Goal: Use online tool/utility: Use online tool/utility

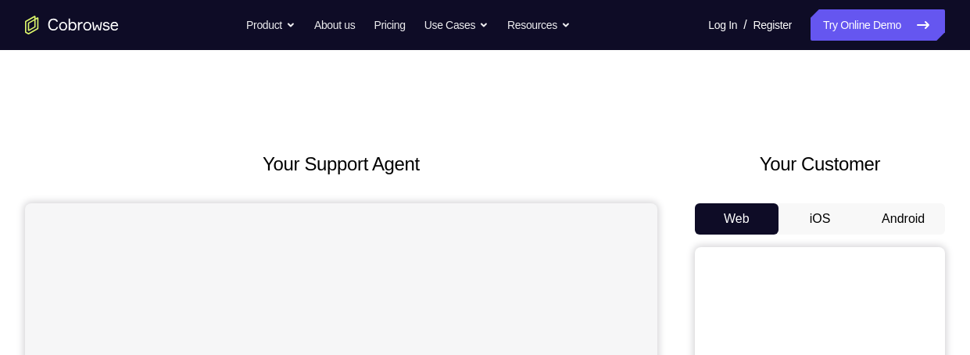
click at [901, 220] on button "Android" at bounding box center [903, 218] width 84 height 31
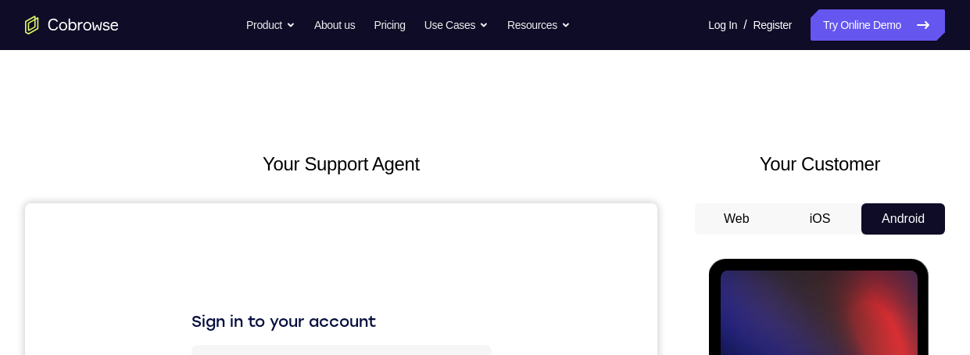
scroll to position [227, 0]
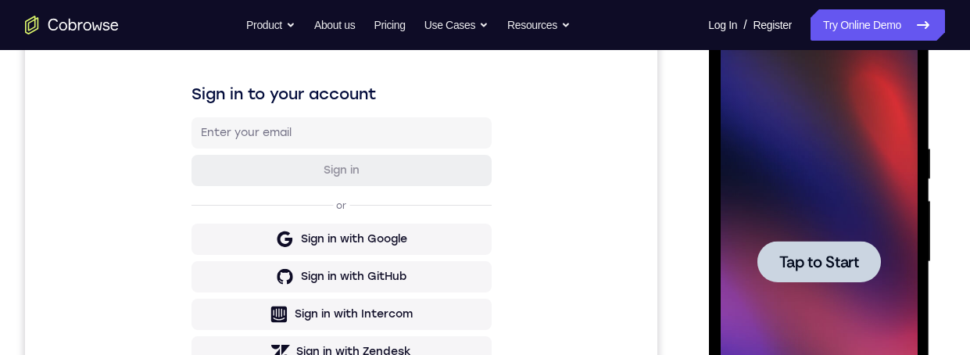
click at [795, 258] on span "Tap to Start" at bounding box center [818, 262] width 80 height 16
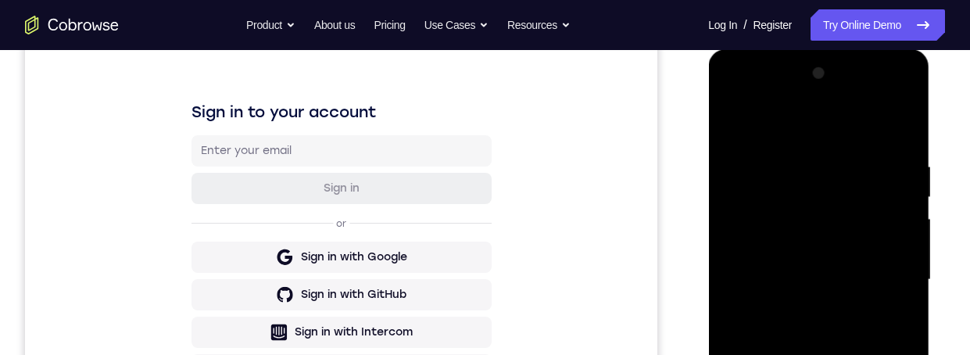
scroll to position [417, 0]
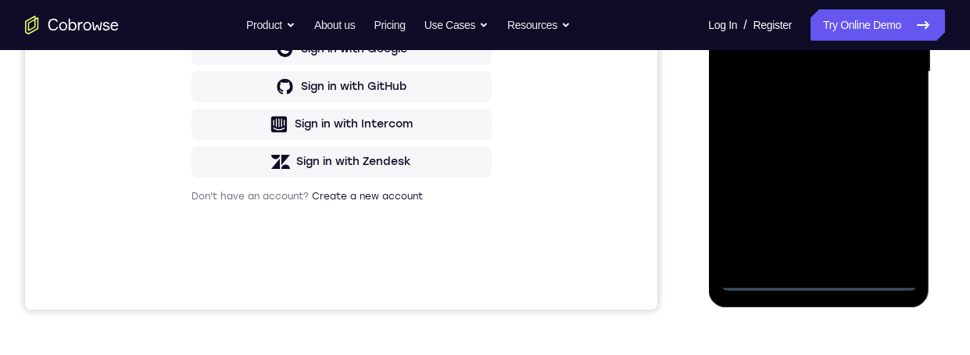
click at [810, 277] on div at bounding box center [818, 72] width 197 height 438
click at [888, 211] on div at bounding box center [818, 72] width 197 height 438
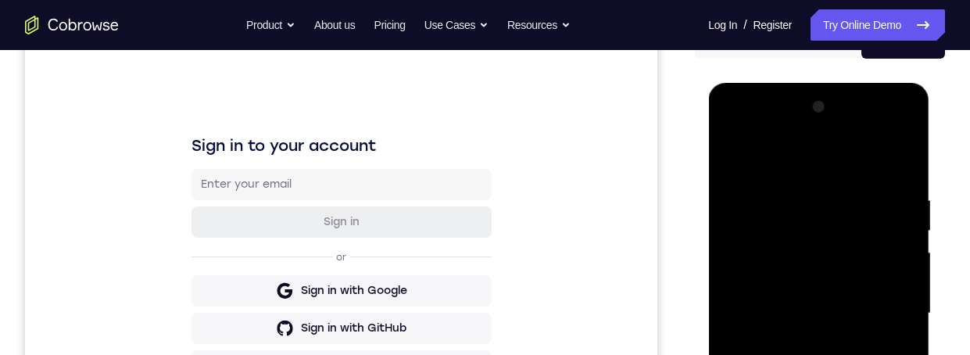
click at [741, 125] on div at bounding box center [818, 314] width 197 height 438
click at [733, 133] on div at bounding box center [818, 314] width 197 height 438
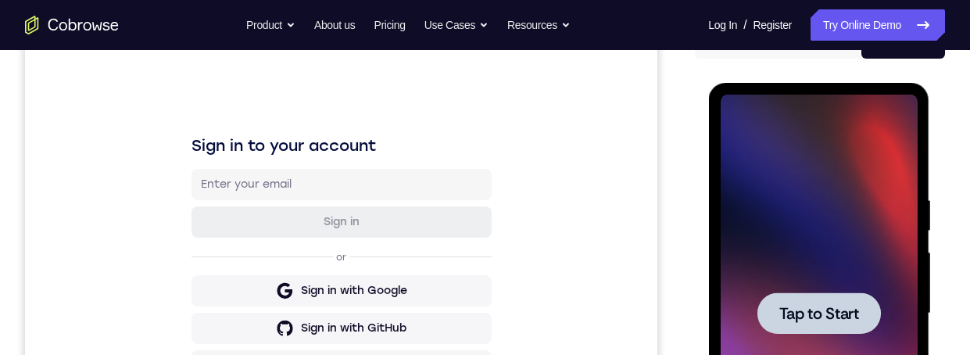
scroll to position [275, 0]
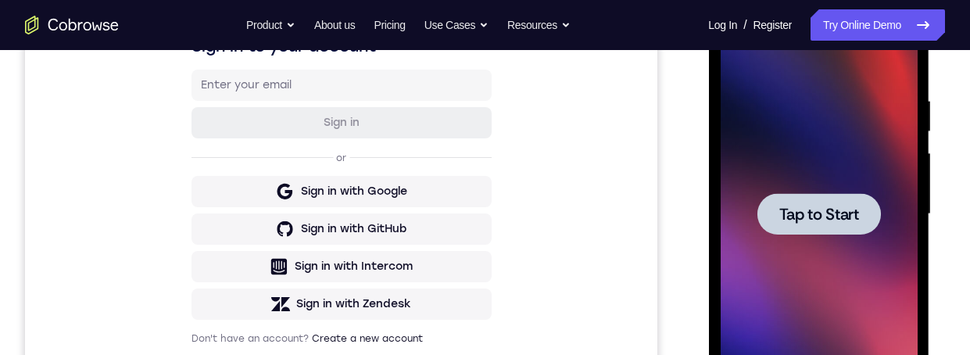
click at [809, 230] on div at bounding box center [817, 213] width 123 height 41
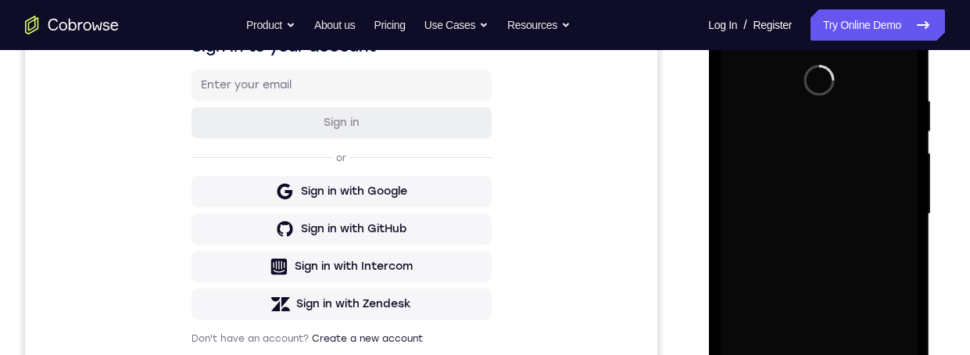
scroll to position [453, 0]
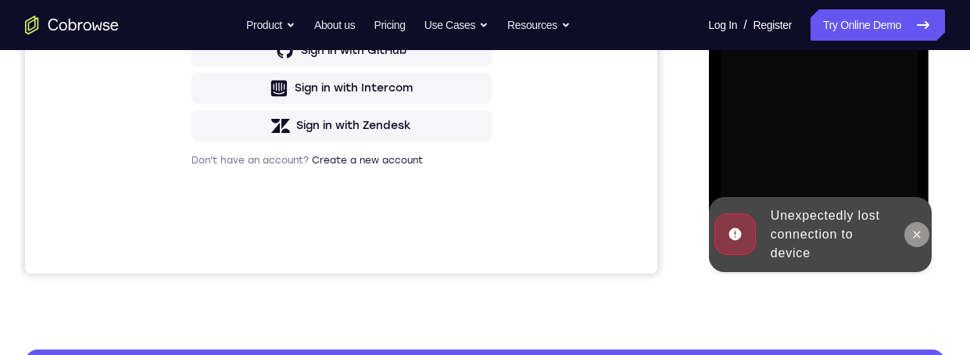
click at [917, 236] on icon at bounding box center [915, 234] width 13 height 13
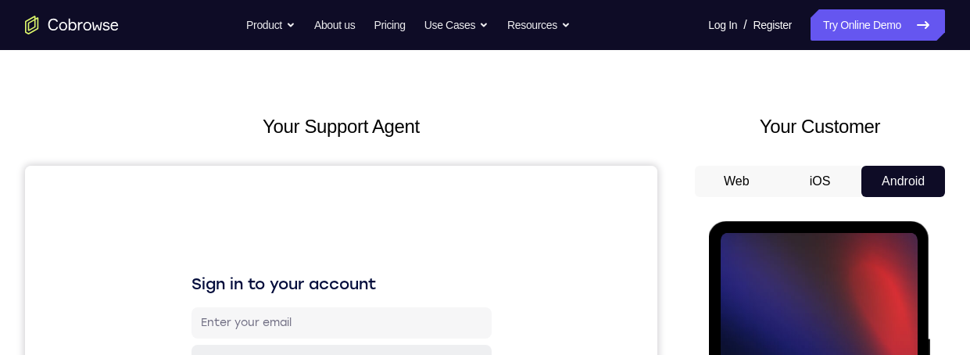
scroll to position [287, 0]
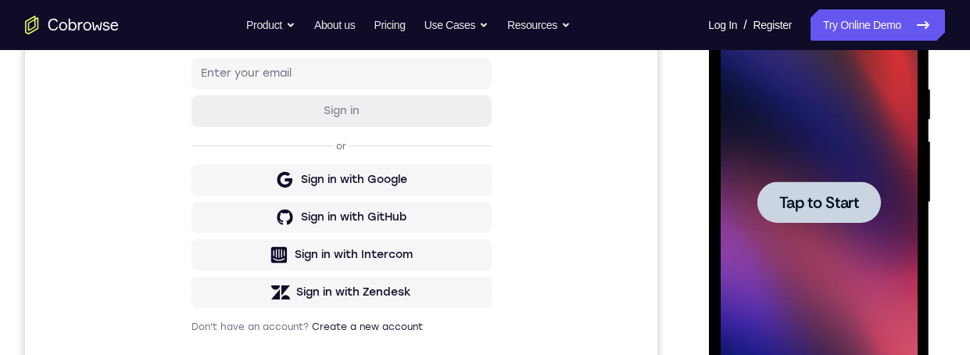
click at [833, 188] on div at bounding box center [817, 201] width 123 height 41
click at [833, 201] on span "Tap to Start" at bounding box center [818, 203] width 80 height 16
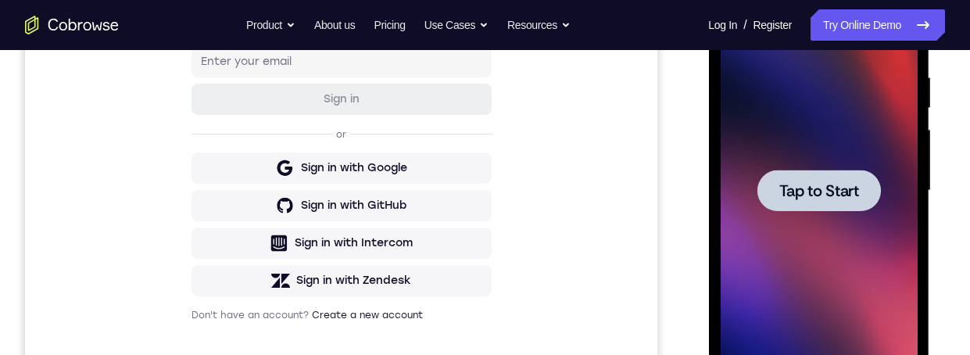
click at [784, 175] on div at bounding box center [817, 190] width 123 height 41
click at [825, 189] on span "Tap to Start" at bounding box center [818, 191] width 80 height 16
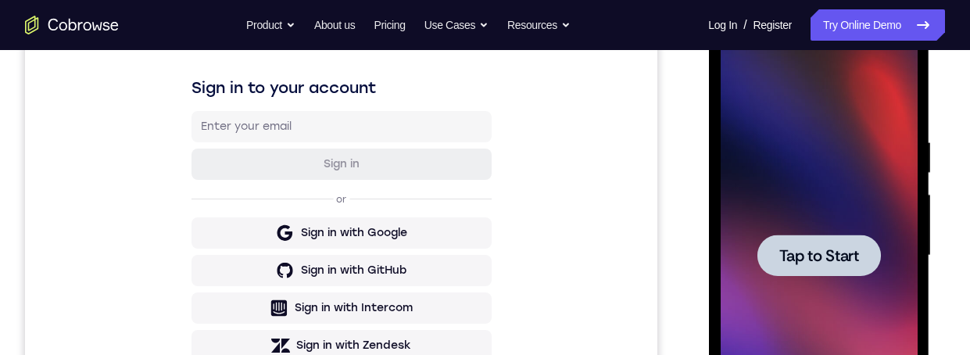
scroll to position [223, 0]
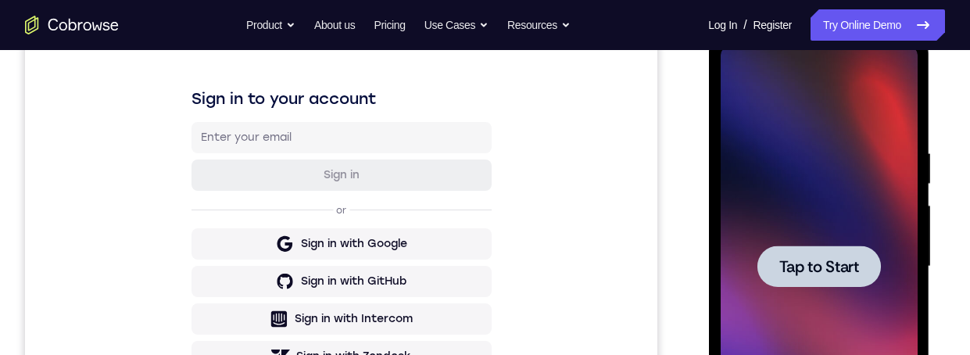
click at [848, 265] on span "Tap to Start" at bounding box center [818, 267] width 80 height 16
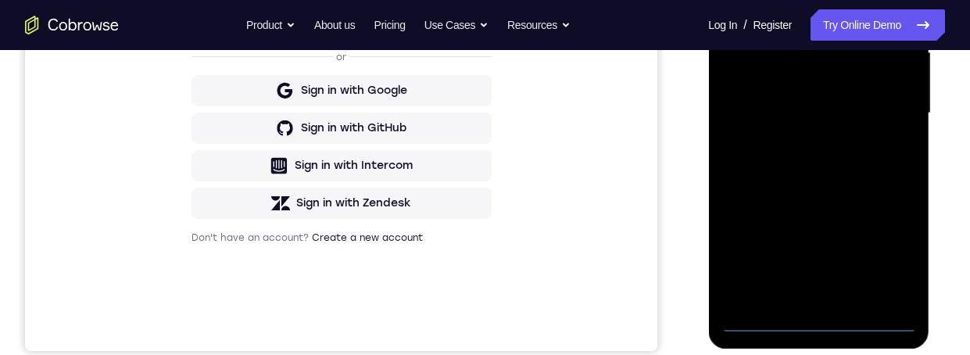
scroll to position [589, 0]
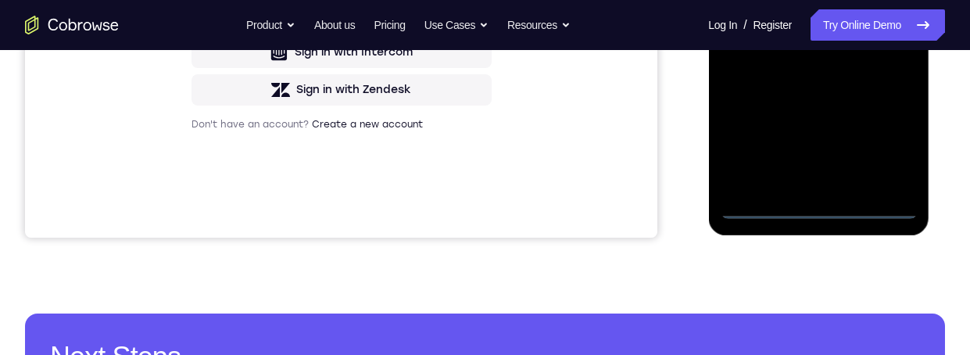
click at [884, 145] on div at bounding box center [818, 0] width 197 height 438
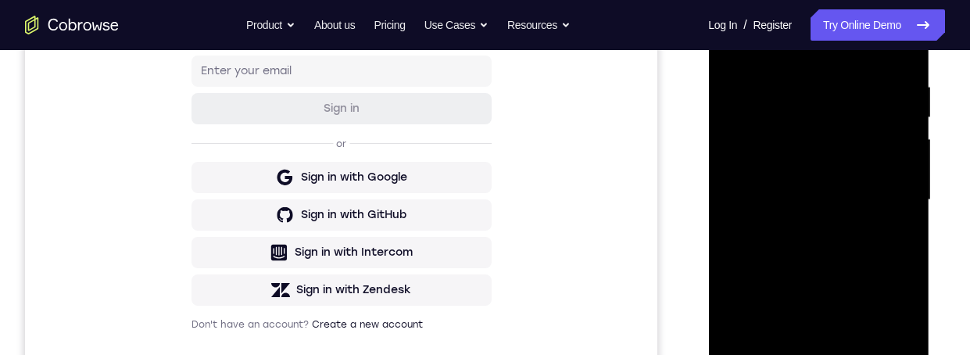
scroll to position [205, 0]
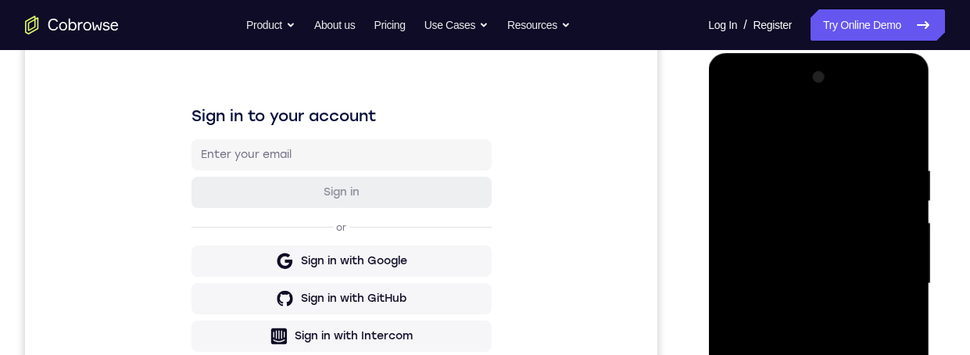
click at [734, 91] on div at bounding box center [818, 284] width 197 height 438
click at [880, 268] on div at bounding box center [818, 284] width 197 height 438
click at [960, 180] on div "Your Support Agent Your Customer Web iOS Android Next Steps We’d be happy to gi…" at bounding box center [485, 360] width 970 height 1031
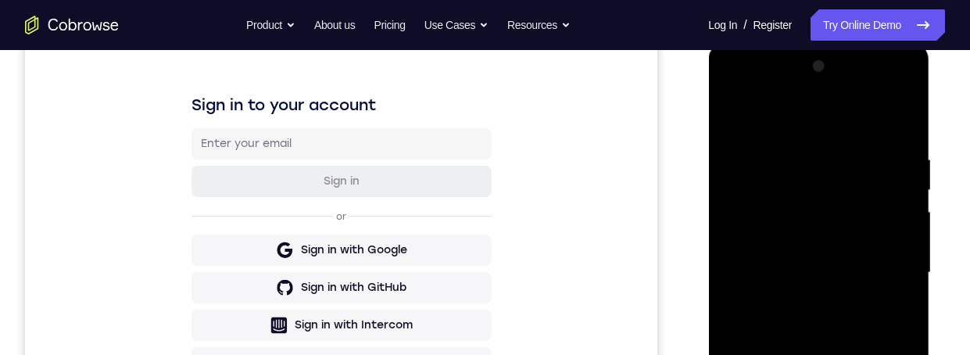
click at [806, 302] on div at bounding box center [818, 273] width 197 height 438
click at [768, 253] on div at bounding box center [818, 273] width 197 height 438
click at [800, 247] on div at bounding box center [818, 273] width 197 height 438
click at [813, 270] on div at bounding box center [818, 273] width 197 height 438
click at [801, 327] on div at bounding box center [818, 273] width 197 height 438
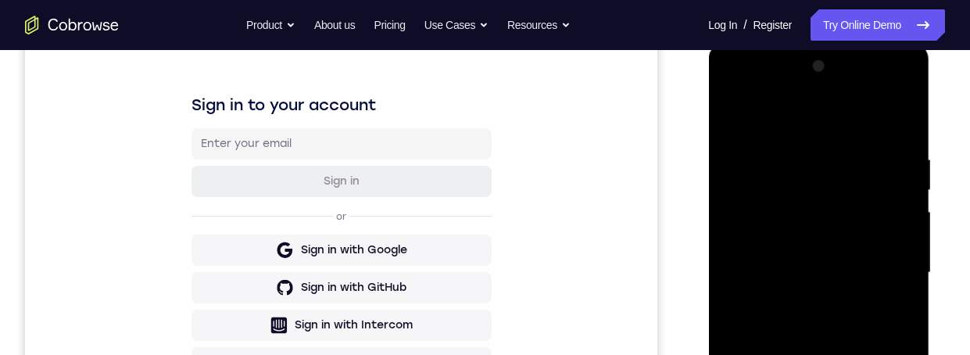
click at [845, 308] on div at bounding box center [818, 273] width 197 height 438
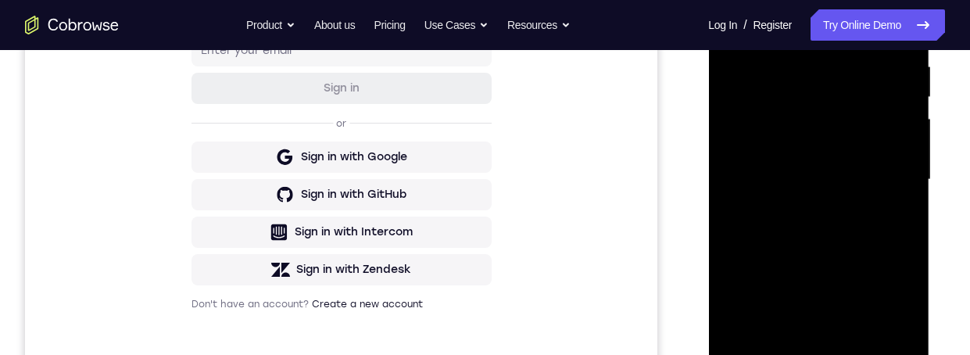
scroll to position [353, 0]
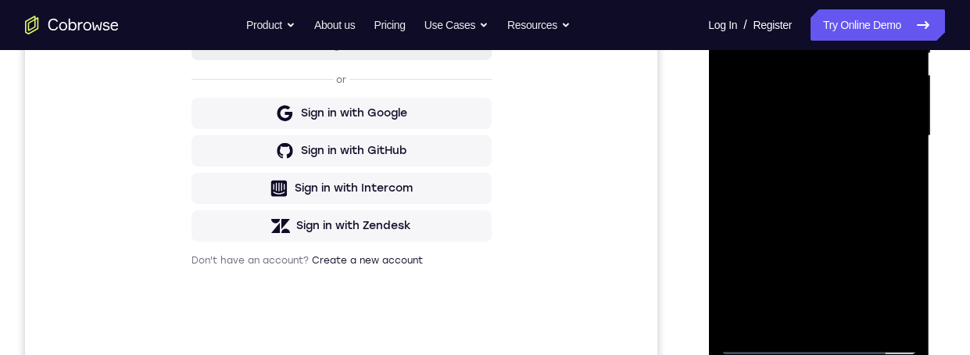
click at [843, 197] on div at bounding box center [818, 136] width 197 height 438
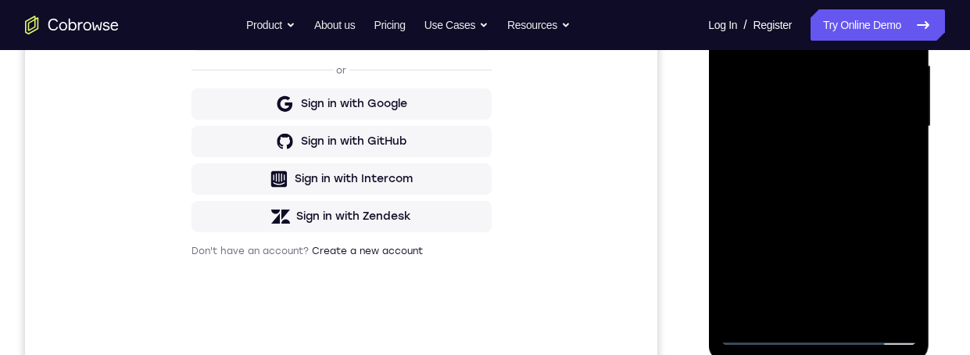
click at [835, 222] on div at bounding box center [818, 127] width 197 height 438
click at [836, 220] on div at bounding box center [818, 127] width 197 height 438
click at [856, 302] on div at bounding box center [818, 127] width 197 height 438
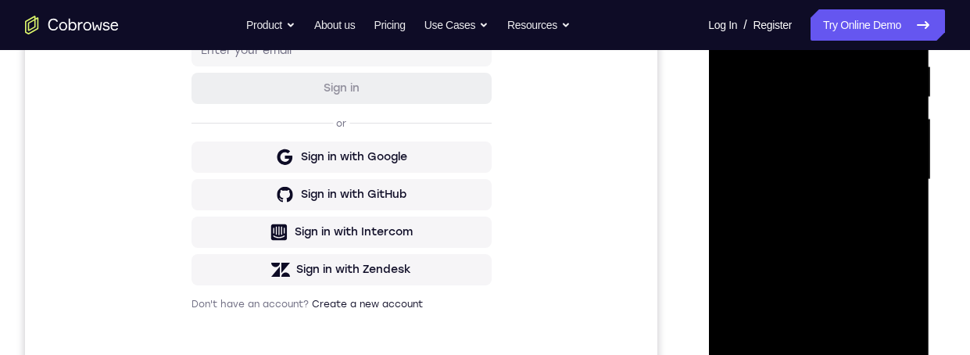
click at [861, 260] on div at bounding box center [818, 180] width 197 height 438
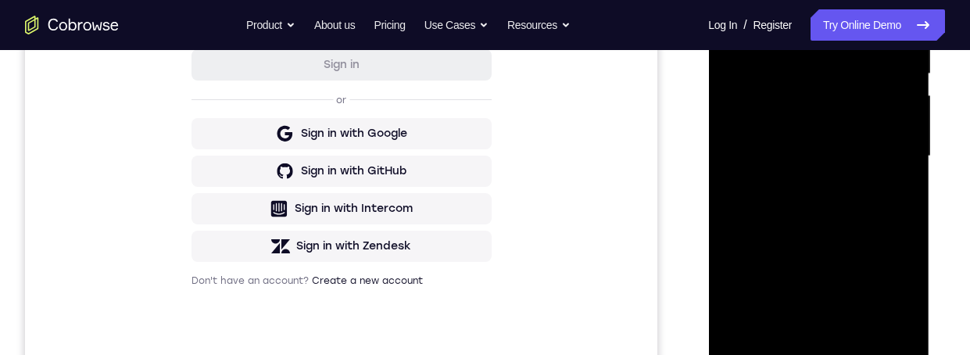
click at [852, 226] on div at bounding box center [818, 156] width 197 height 438
click at [809, 331] on div at bounding box center [818, 156] width 197 height 438
click at [895, 194] on div at bounding box center [818, 156] width 197 height 438
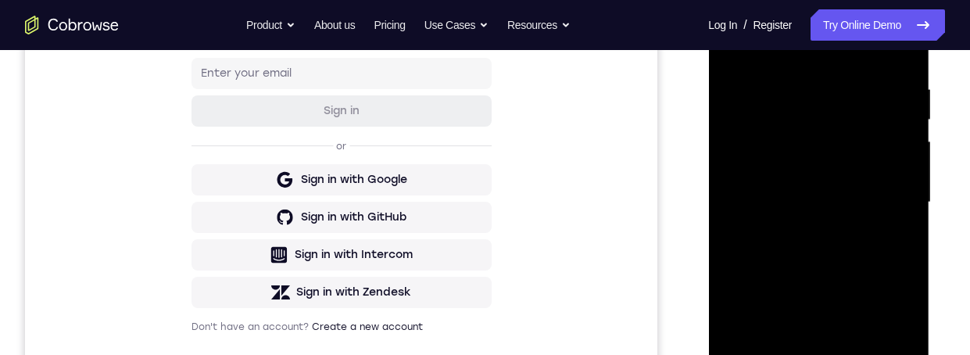
click at [729, 54] on div at bounding box center [818, 203] width 197 height 438
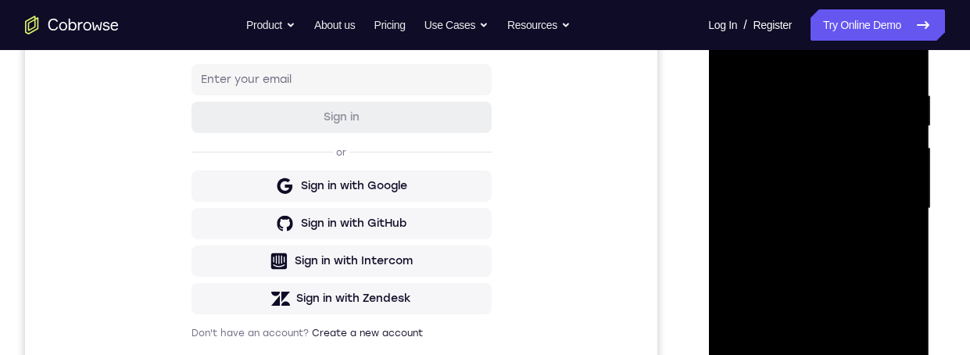
click at [843, 291] on div at bounding box center [818, 209] width 197 height 438
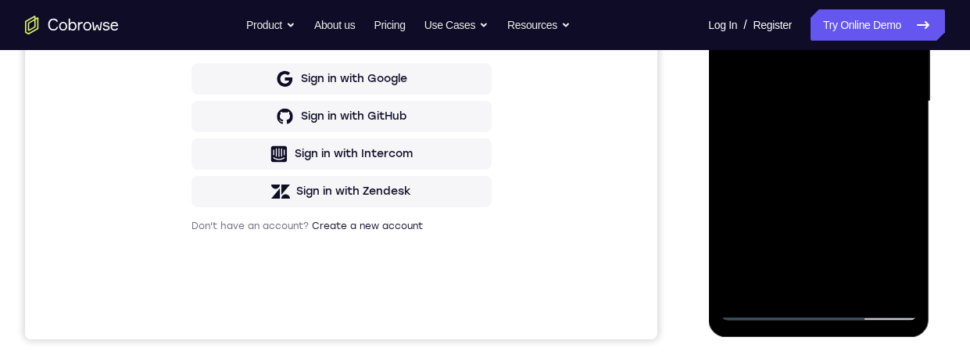
click at [795, 270] on div at bounding box center [818, 102] width 197 height 438
click at [900, 142] on div at bounding box center [818, 102] width 197 height 438
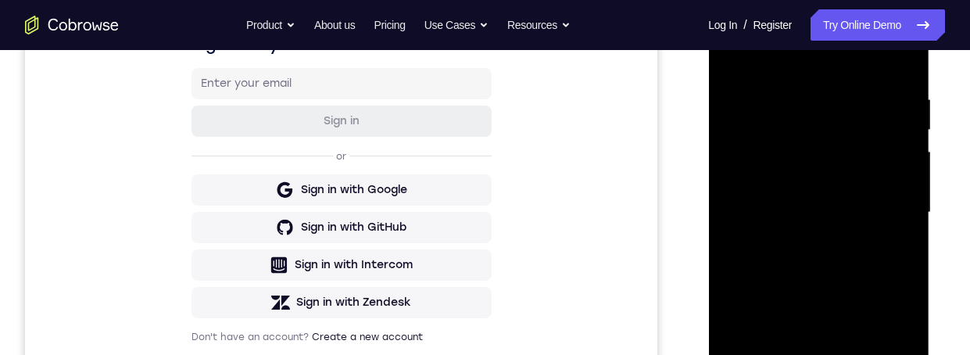
click at [734, 59] on div at bounding box center [818, 213] width 197 height 438
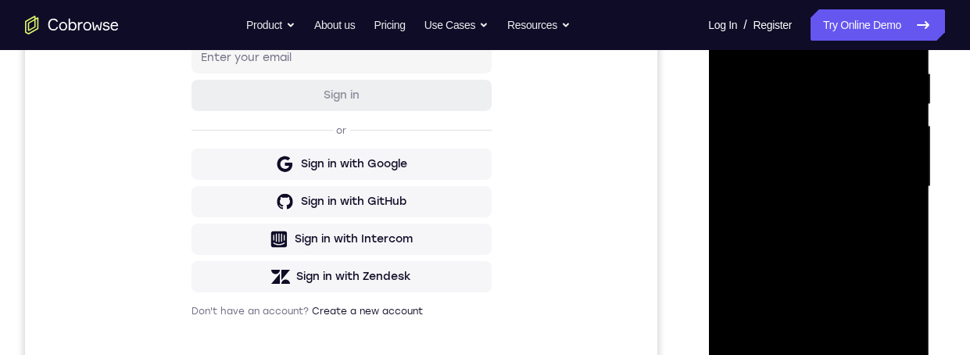
click at [835, 261] on div at bounding box center [818, 187] width 197 height 438
click at [782, 354] on div at bounding box center [818, 187] width 197 height 438
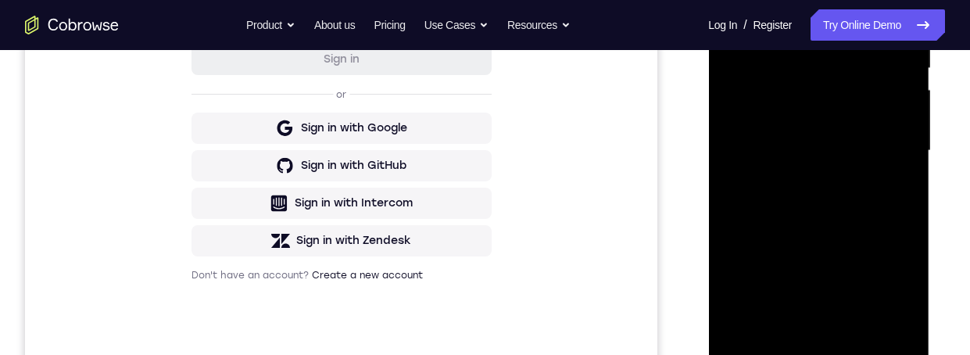
scroll to position [330, 0]
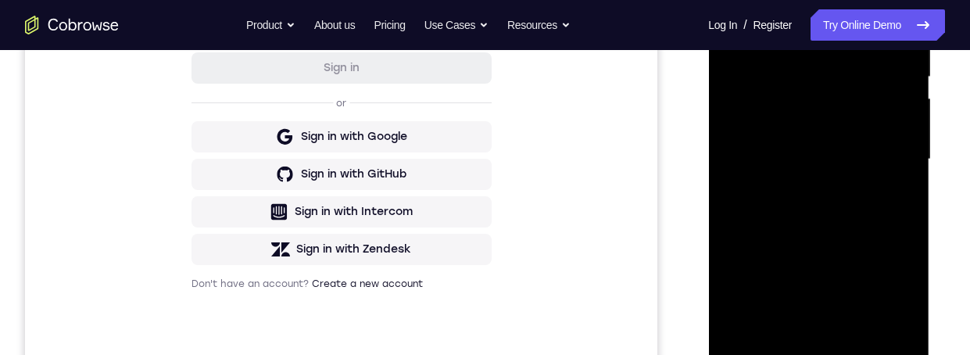
click at [898, 196] on div at bounding box center [818, 160] width 197 height 438
click at [897, 191] on div at bounding box center [818, 160] width 197 height 438
click at [779, 331] on div at bounding box center [818, 160] width 197 height 438
click at [913, 244] on div at bounding box center [818, 160] width 197 height 438
click at [900, 251] on div at bounding box center [818, 160] width 197 height 438
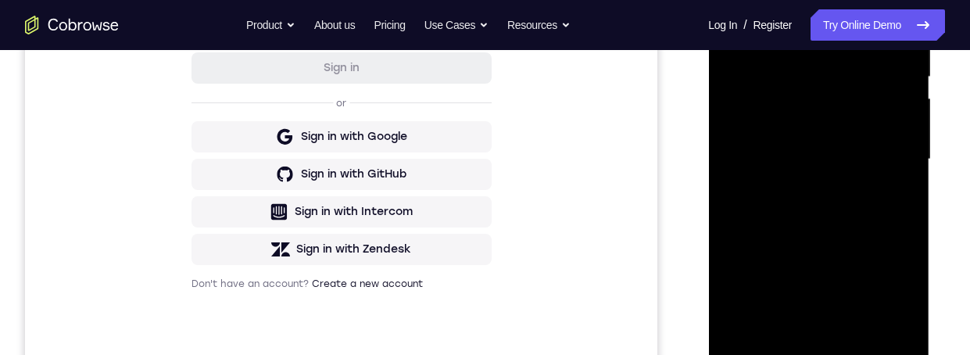
click at [903, 241] on div at bounding box center [818, 160] width 197 height 438
click at [881, 182] on div at bounding box center [818, 160] width 197 height 438
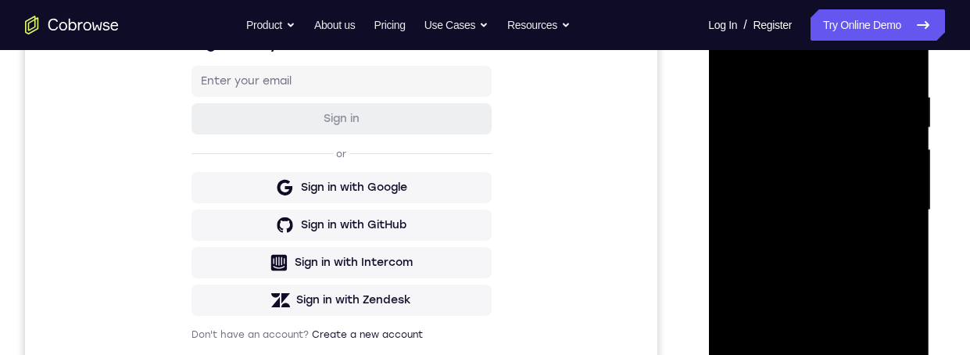
scroll to position [271, 0]
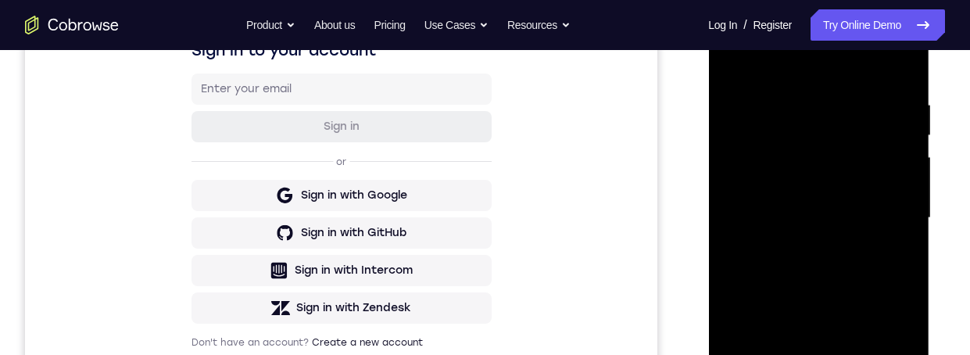
click at [888, 241] on div at bounding box center [818, 218] width 197 height 438
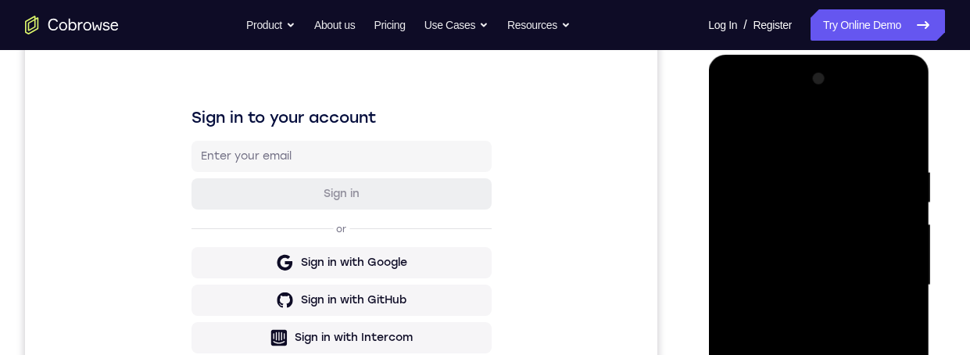
click at [729, 123] on div at bounding box center [818, 285] width 197 height 438
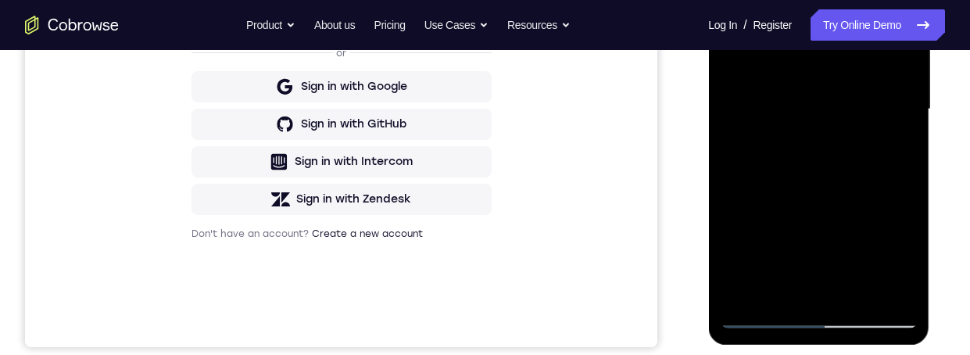
scroll to position [341, 0]
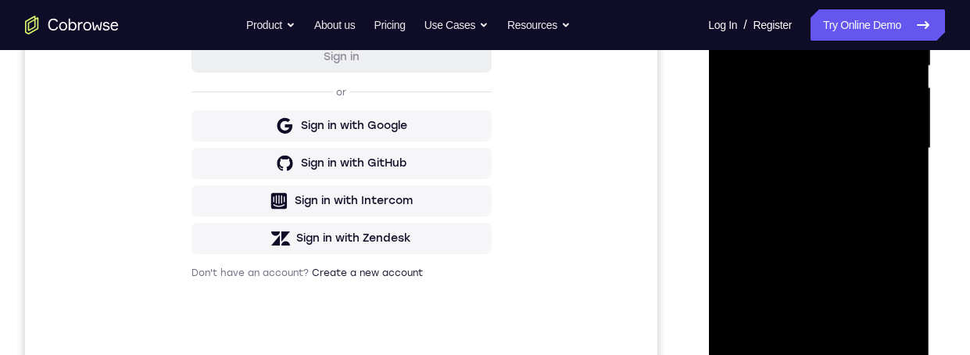
click at [862, 223] on div at bounding box center [818, 149] width 197 height 438
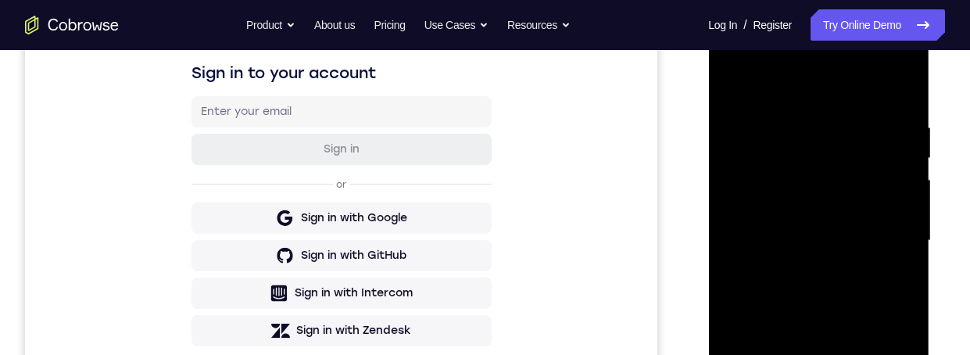
click at [797, 354] on div at bounding box center [818, 241] width 197 height 438
click at [802, 180] on div at bounding box center [818, 241] width 197 height 438
click at [851, 312] on div at bounding box center [818, 241] width 197 height 438
click at [888, 277] on div at bounding box center [818, 241] width 197 height 438
click at [842, 184] on div at bounding box center [818, 241] width 197 height 438
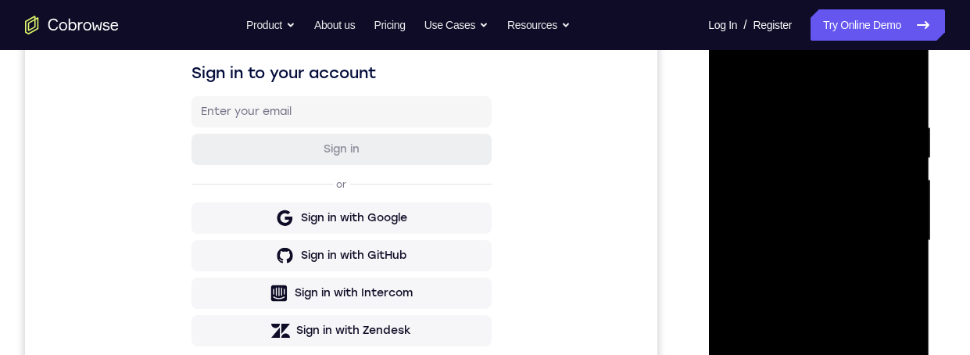
click at [879, 319] on div at bounding box center [818, 241] width 197 height 438
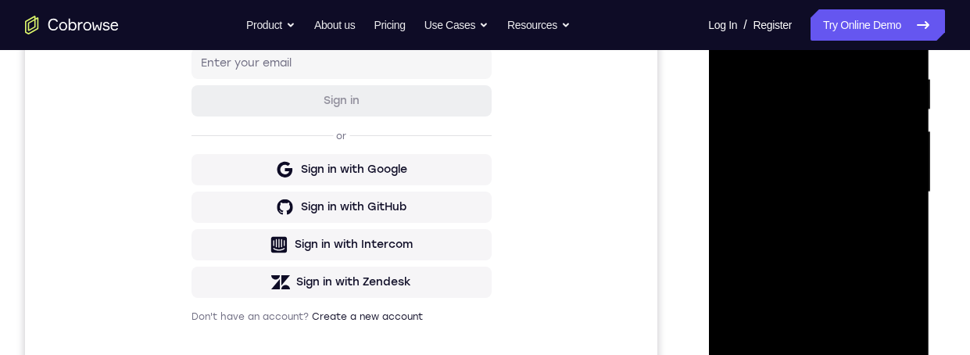
click at [945, 185] on div "Your Support Agent Your Customer Web iOS Android Next Steps We’d be happy to gi…" at bounding box center [485, 268] width 970 height 1031
click at [888, 277] on div at bounding box center [818, 192] width 197 height 438
